Goal: Find contact information: Find contact information

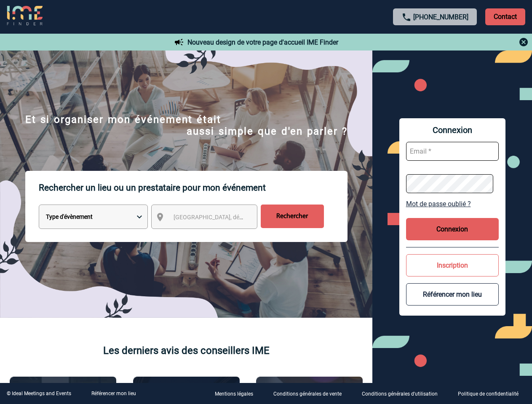
click at [266, 202] on p "Rechercher un lieu ou un prestataire pour mon événement" at bounding box center [193, 188] width 309 height 34
click at [505, 16] on p "Contact" at bounding box center [505, 16] width 40 height 17
click at [435, 42] on div at bounding box center [435, 42] width 187 height 10
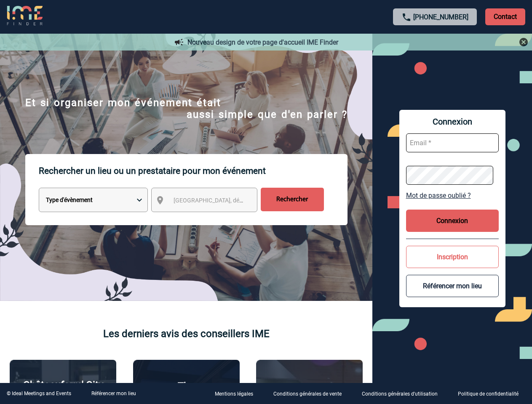
click at [212, 219] on div at bounding box center [266, 202] width 532 height 404
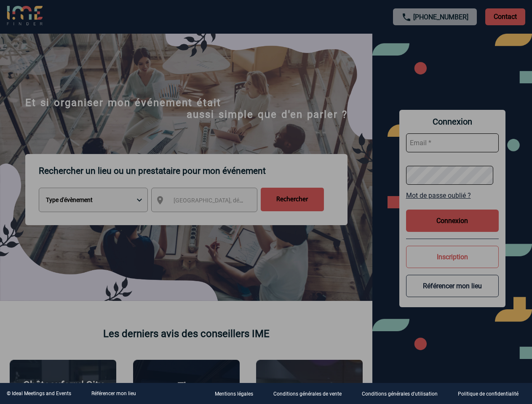
click at [452, 204] on div at bounding box center [266, 202] width 532 height 404
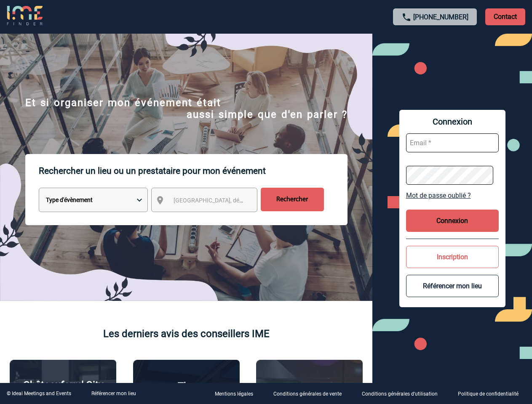
click at [452, 229] on body "[PHONE_NUMBER] Contact Contact Nouveau design de votre page d'accueil IME Finde…" at bounding box center [266, 202] width 532 height 404
click at [452, 265] on button "Inscription" at bounding box center [452, 257] width 93 height 22
click at [452, 294] on button "Référencer mon lieu" at bounding box center [452, 286] width 93 height 22
click at [113, 394] on link "Référencer mon lieu" at bounding box center [113, 394] width 45 height 6
